Goal: Check status: Check status

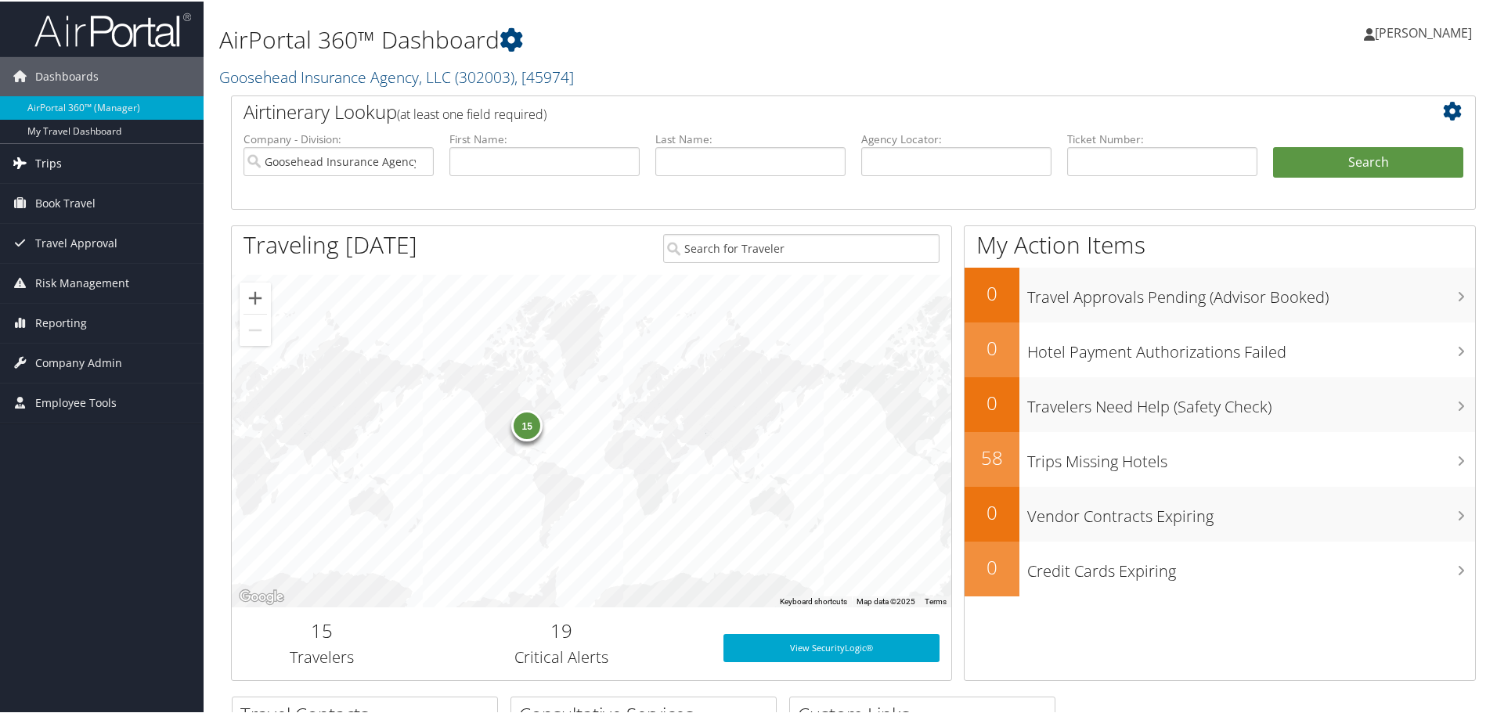
click at [64, 158] on link "Trips" at bounding box center [102, 162] width 204 height 39
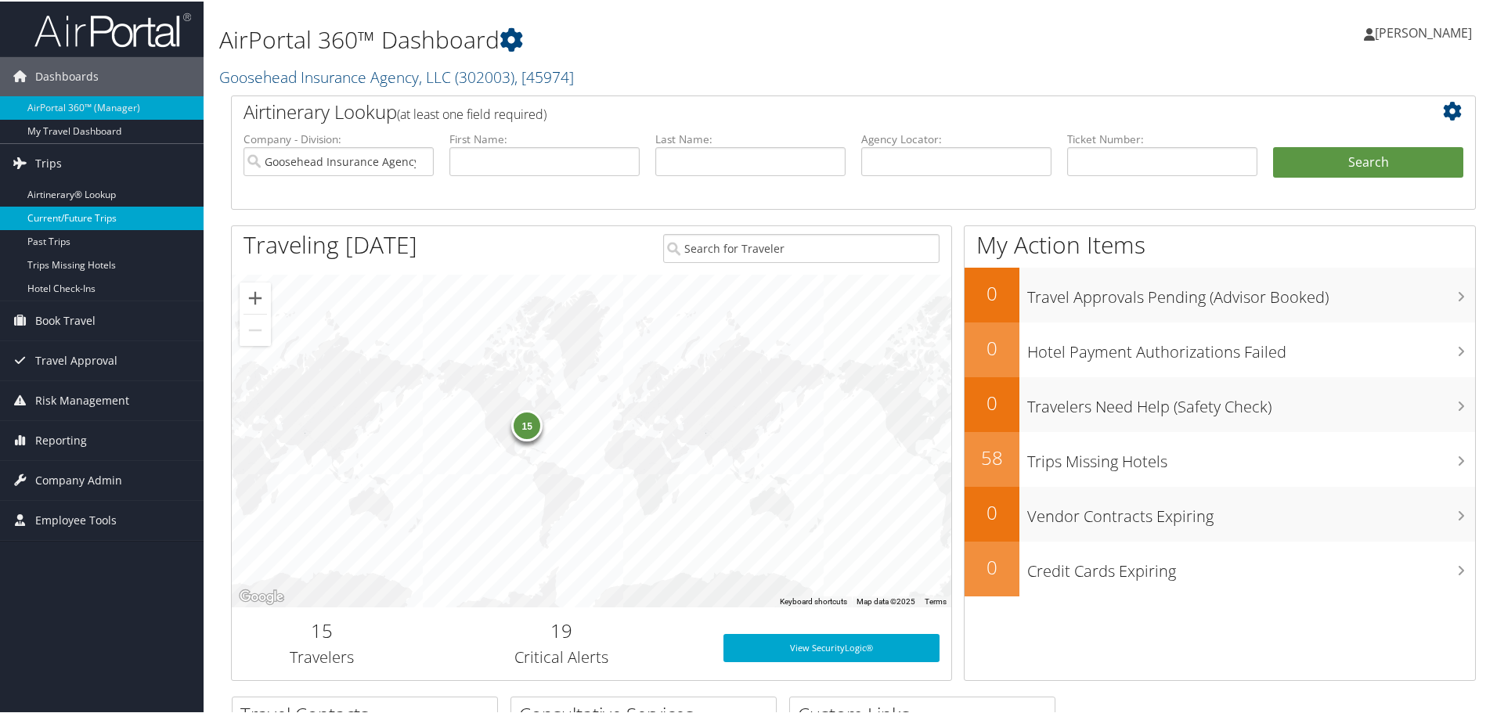
click at [67, 216] on link "Current/Future Trips" at bounding box center [102, 216] width 204 height 23
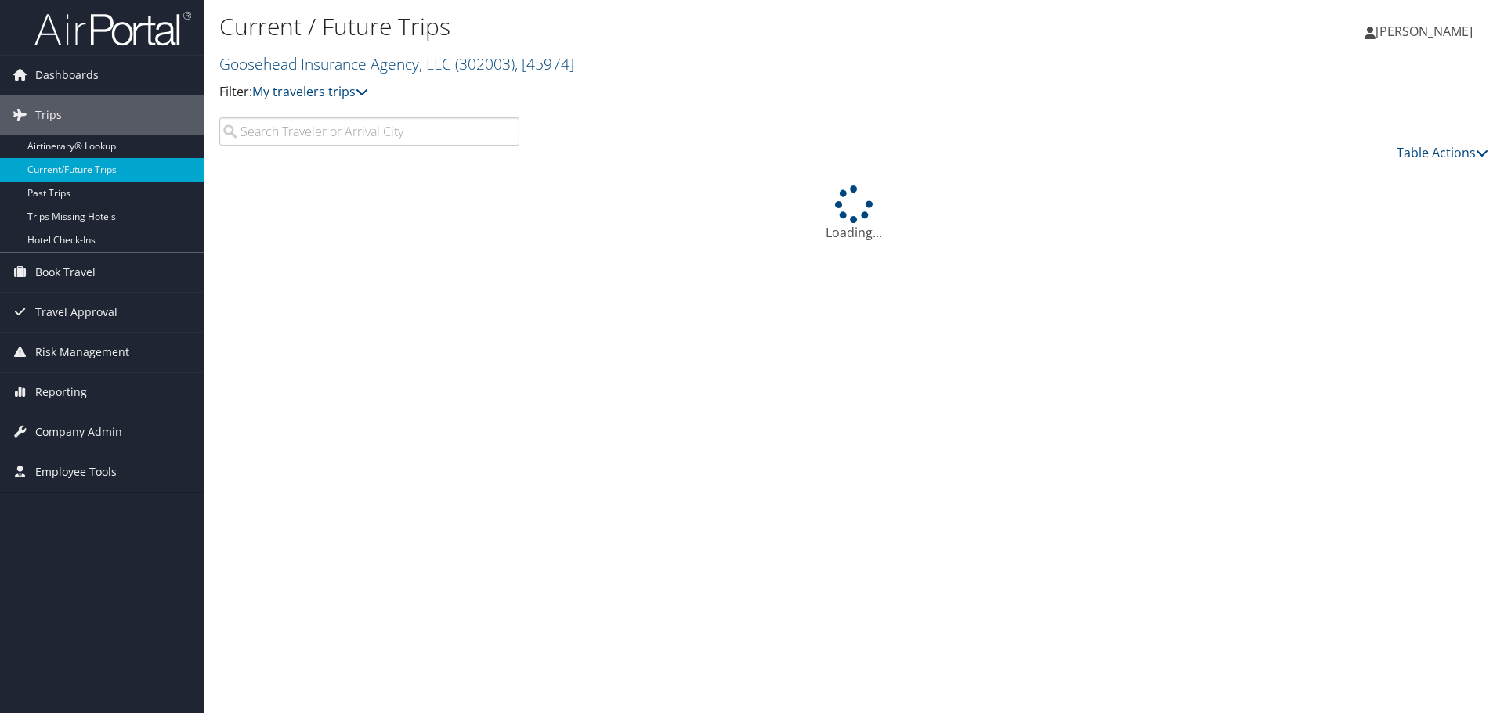
click at [313, 129] on input "search" at bounding box center [369, 131] width 300 height 28
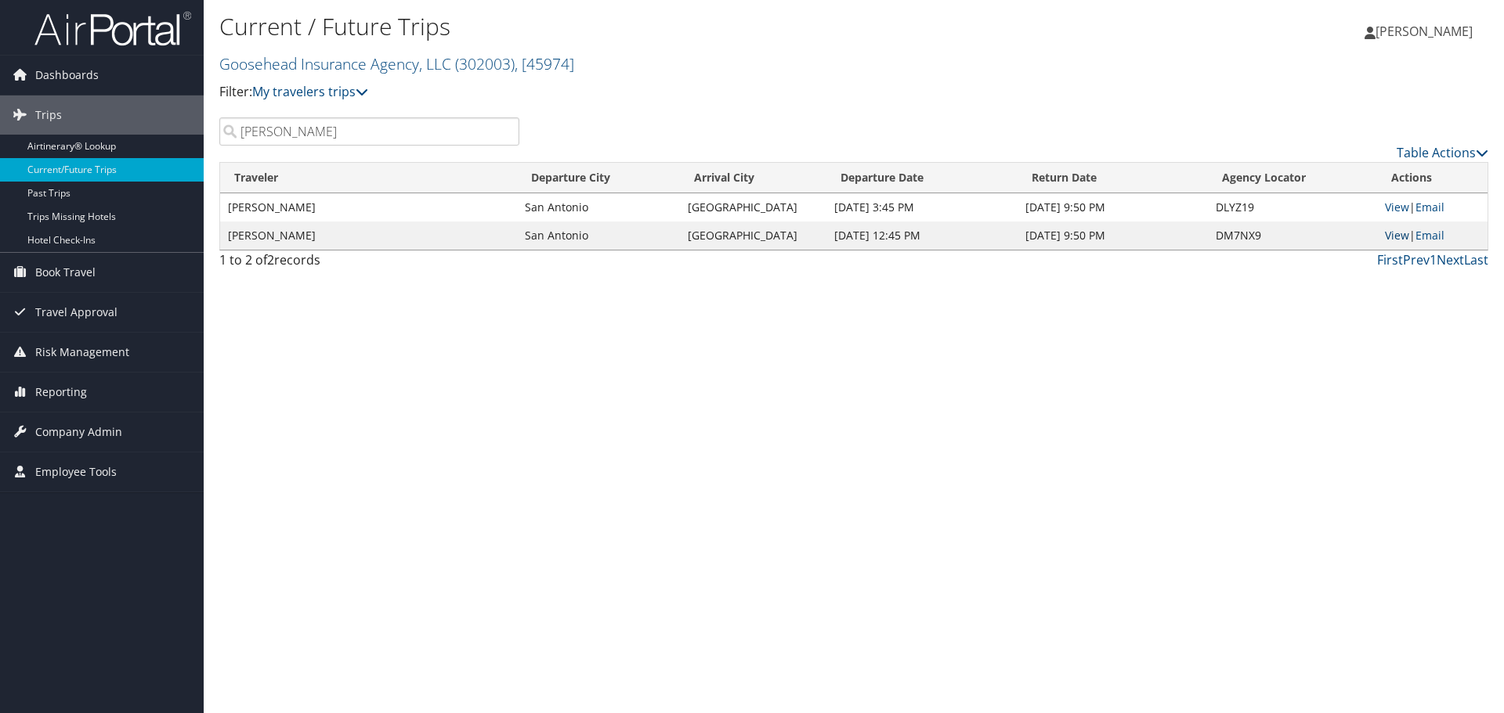
click at [1393, 237] on link "View" at bounding box center [1396, 235] width 24 height 15
click at [412, 134] on input "malerie domingue" at bounding box center [369, 131] width 300 height 28
type input "m"
type input "t"
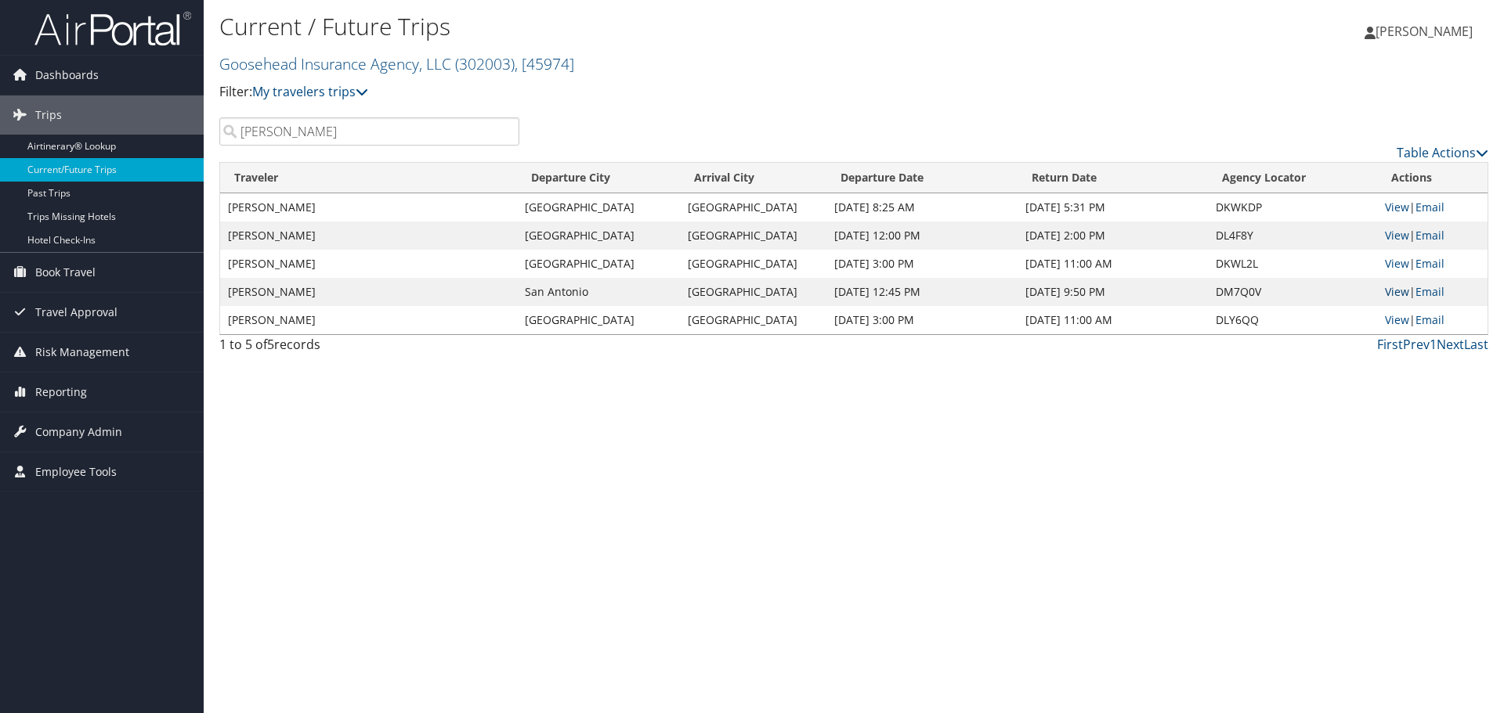
type input "rachel"
click at [1394, 294] on link "View" at bounding box center [1396, 291] width 24 height 15
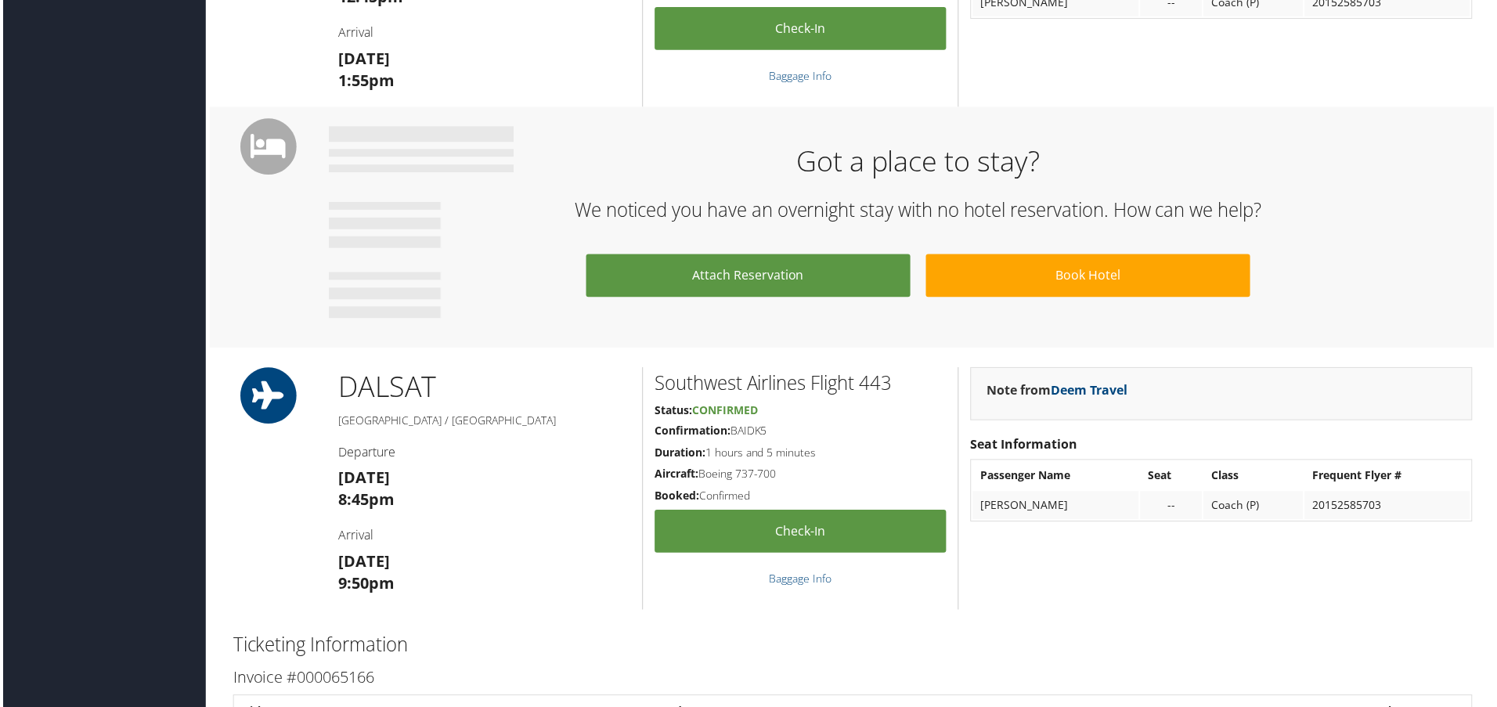
scroll to position [655, 0]
